Goal: Task Accomplishment & Management: Manage account settings

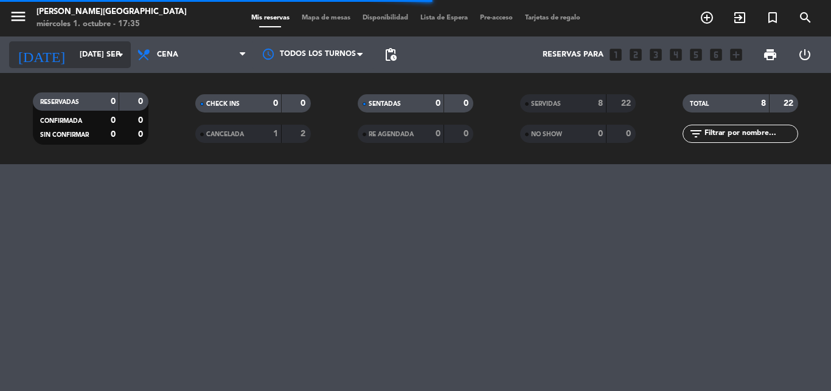
click at [119, 61] on icon "arrow_drop_down" at bounding box center [120, 54] width 15 height 15
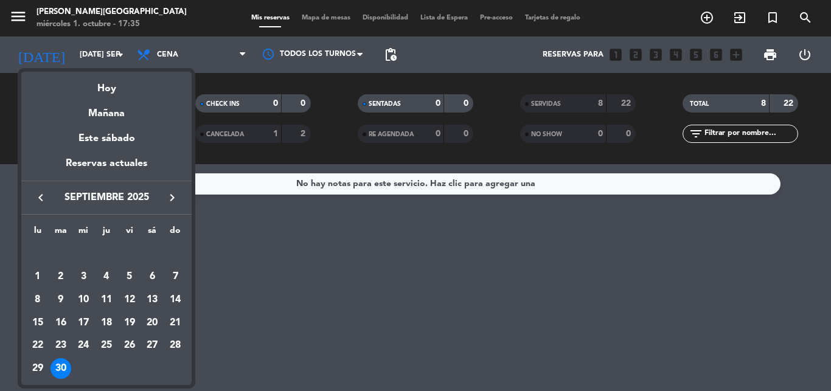
click at [170, 192] on icon "keyboard_arrow_right" at bounding box center [172, 197] width 15 height 15
click at [87, 271] on div "1" at bounding box center [83, 276] width 21 height 21
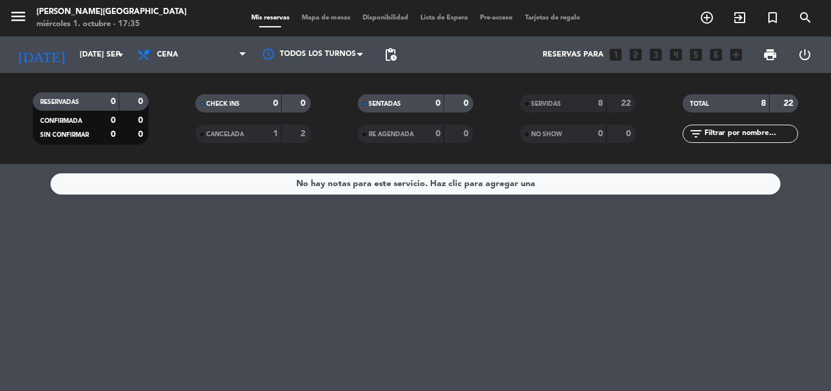
type input "mié. [DATE]"
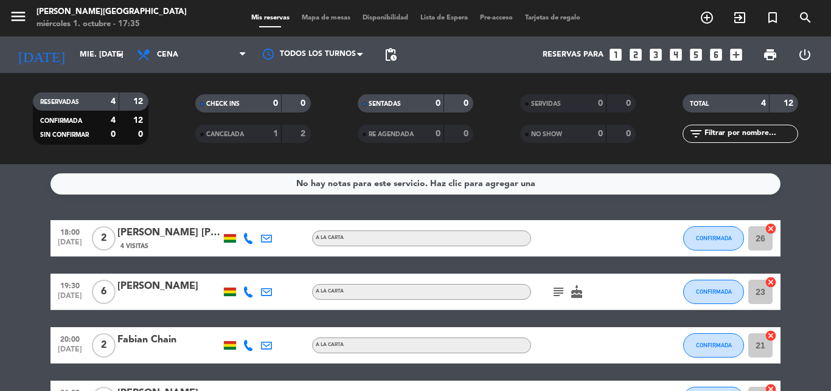
click at [319, 17] on span "Mapa de mesas" at bounding box center [326, 18] width 61 height 7
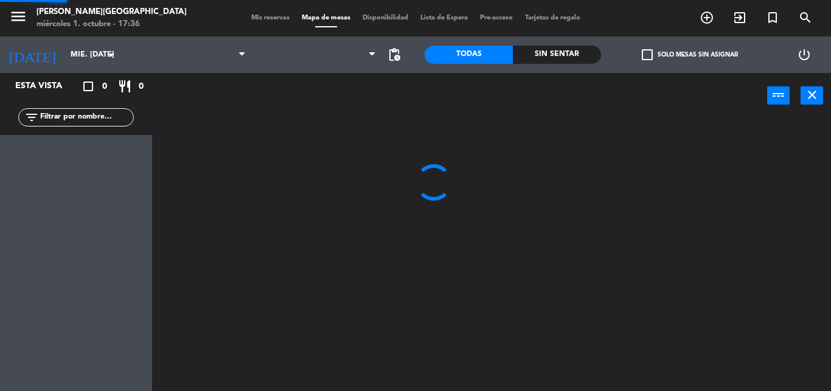
click at [319, 17] on span "Mapa de mesas" at bounding box center [326, 18] width 61 height 7
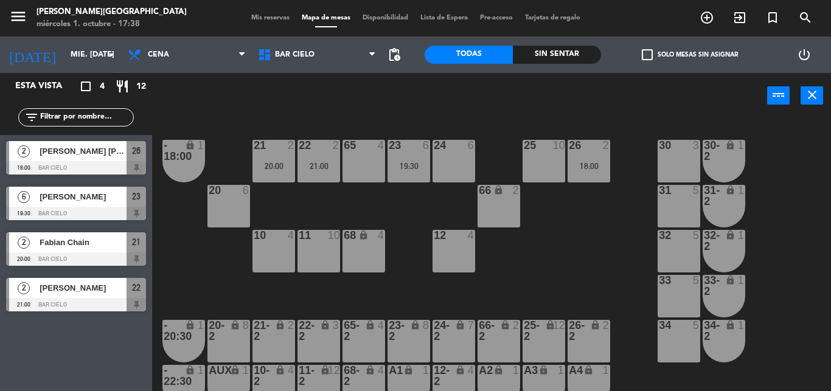
click at [378, 16] on span "Disponibilidad" at bounding box center [385, 18] width 58 height 7
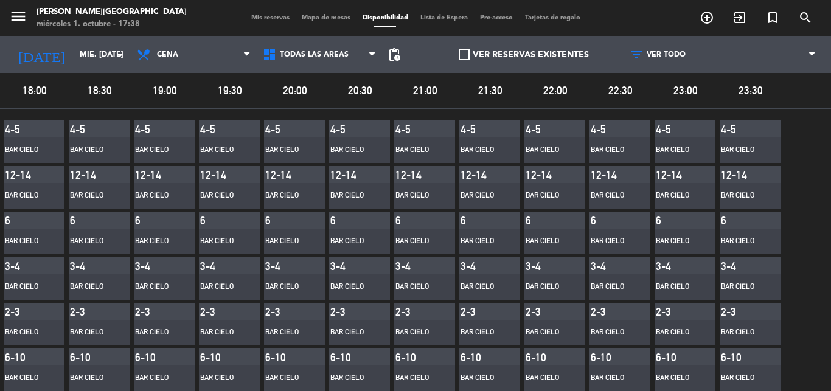
click at [316, 20] on span "Mapa de mesas" at bounding box center [326, 18] width 61 height 7
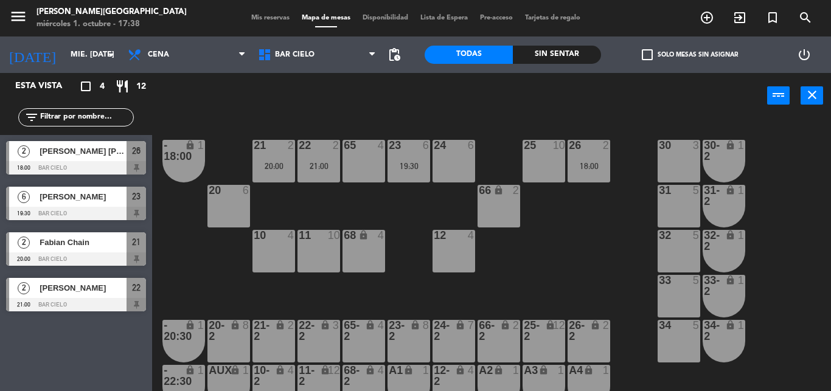
click at [277, 18] on span "Mis reservas" at bounding box center [270, 18] width 50 height 7
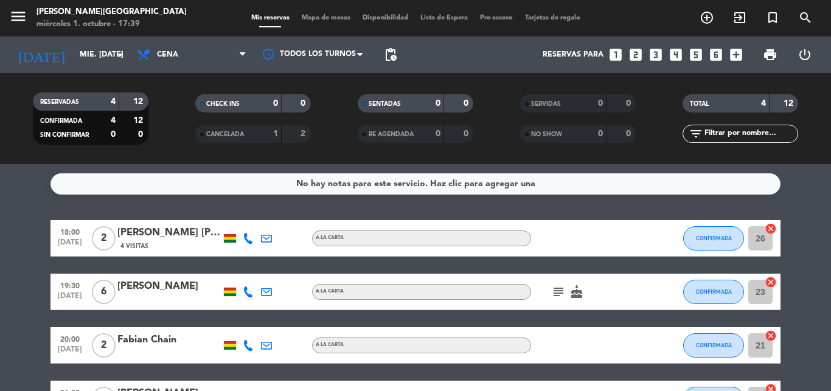
click at [823, 337] on bookings-row "18:00 [DATE] 2 [PERSON_NAME] [PERSON_NAME] 4 Visitas A la carta CONFIRMADA 26 c…" at bounding box center [415, 318] width 831 height 197
drag, startPoint x: 824, startPoint y: 311, endPoint x: 826, endPoint y: 339, distance: 28.1
click at [826, 339] on bookings-row "18:00 [DATE] 2 [PERSON_NAME] [PERSON_NAME] 4 Visitas A la carta CONFIRMADA 26 c…" at bounding box center [415, 318] width 831 height 197
click at [811, 316] on bookings-row "18:00 [DATE] 2 [PERSON_NAME] [PERSON_NAME] 4 Visitas A la carta CONFIRMADA 26 c…" at bounding box center [415, 318] width 831 height 197
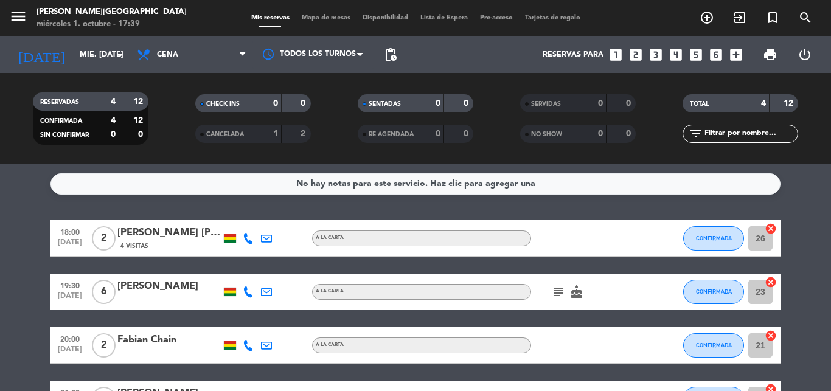
click at [333, 19] on span "Mapa de mesas" at bounding box center [326, 18] width 61 height 7
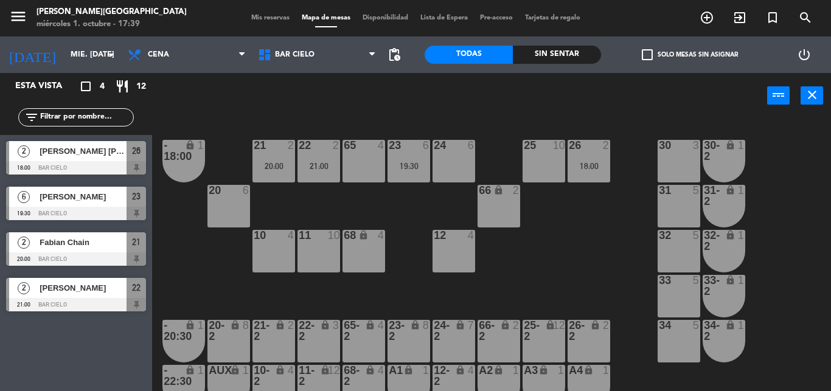
click at [372, 17] on span "Disponibilidad" at bounding box center [385, 18] width 58 height 7
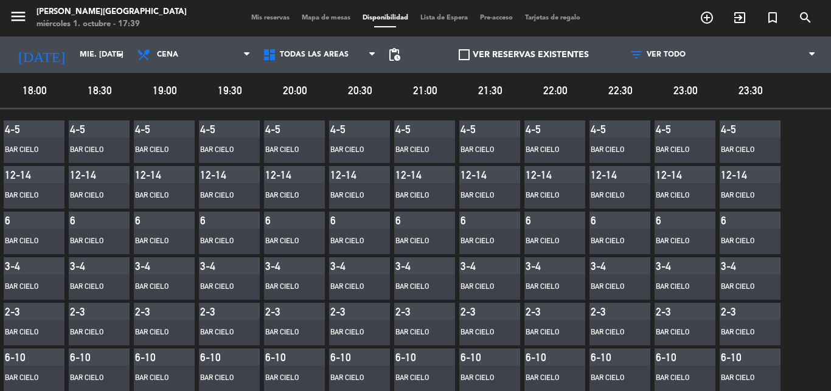
click at [305, 19] on span "Mapa de mesas" at bounding box center [326, 18] width 61 height 7
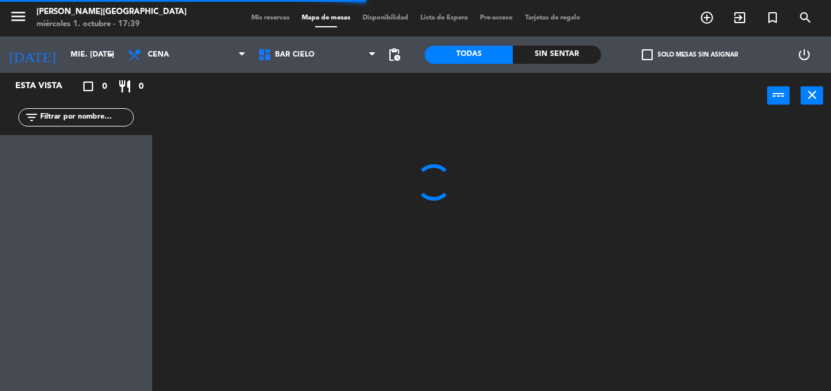
click at [273, 23] on div "Mis reservas Mapa de mesas Disponibilidad Lista de Espera Pre-acceso Tarjetas d…" at bounding box center [415, 18] width 341 height 11
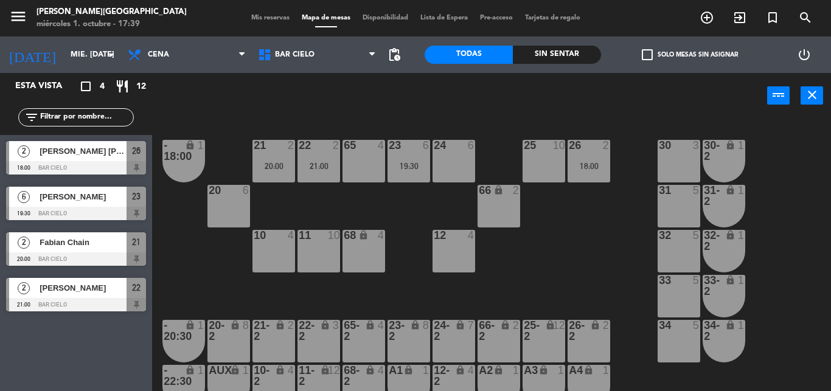
click at [271, 20] on span "Mis reservas" at bounding box center [270, 18] width 50 height 7
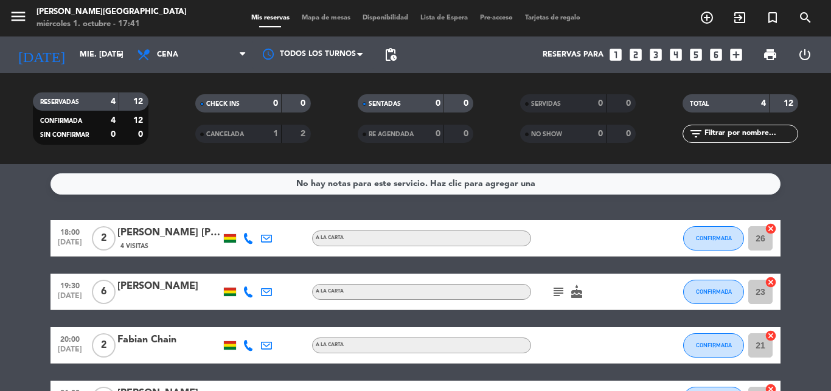
click at [574, 288] on icon "cake" at bounding box center [576, 292] width 15 height 15
click at [563, 289] on icon "subject" at bounding box center [558, 292] width 15 height 15
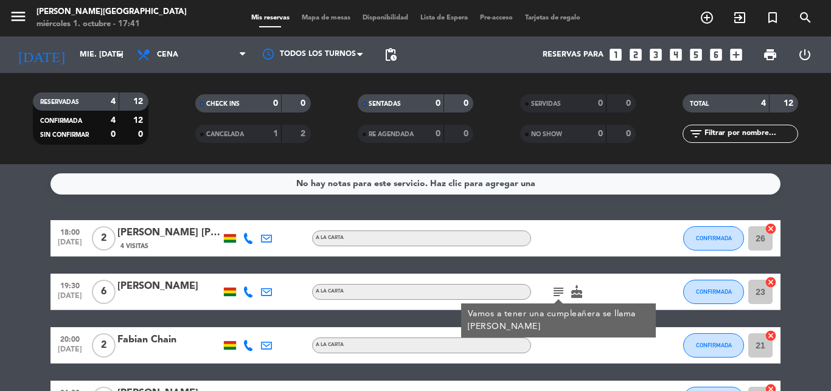
click at [830, 256] on bookings-row "18:00 [DATE] 2 [PERSON_NAME] [PERSON_NAME] 4 Visitas A la carta CONFIRMADA 26 c…" at bounding box center [415, 318] width 831 height 197
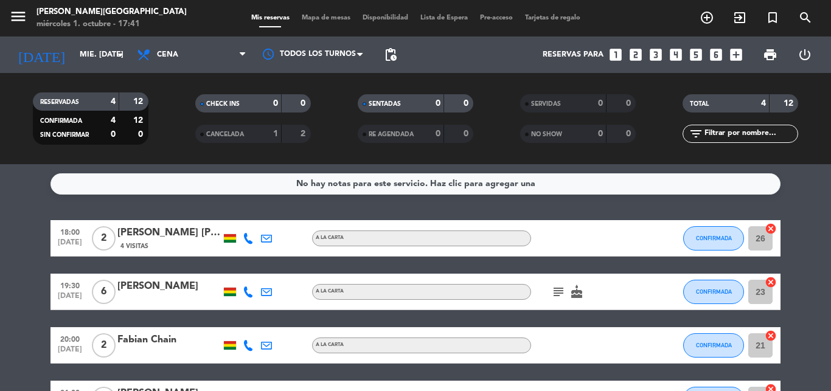
scroll to position [87, 0]
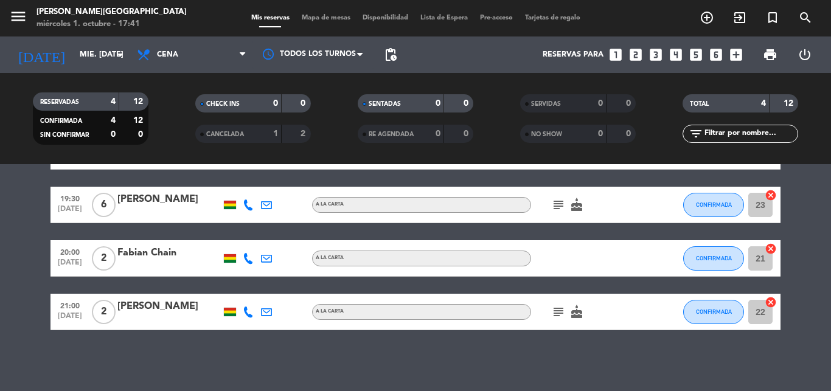
click at [579, 312] on icon "cake" at bounding box center [576, 312] width 15 height 15
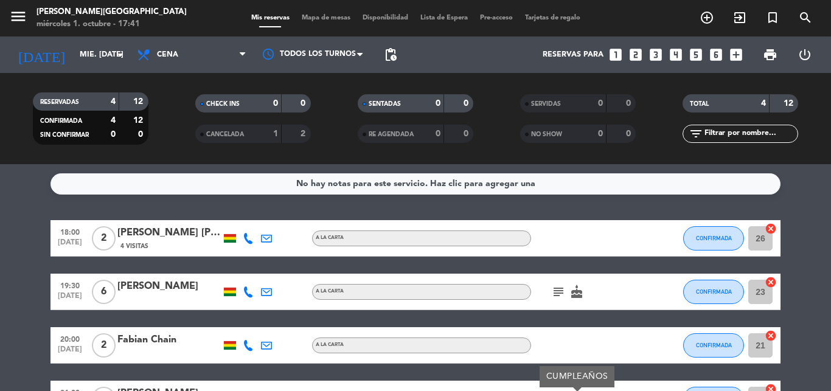
scroll to position [29, 0]
